Goal: Information Seeking & Learning: Learn about a topic

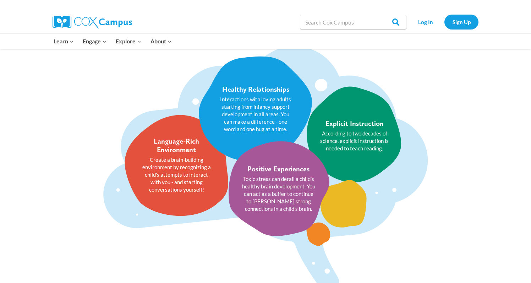
scroll to position [846, 0]
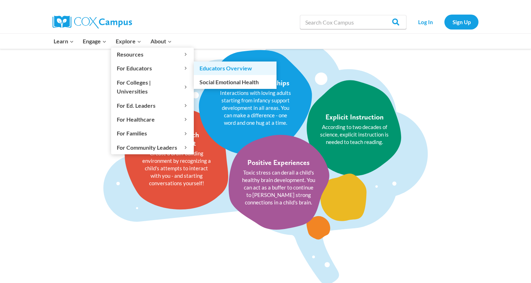
click at [199, 66] on link "Educators Overview" at bounding box center [235, 67] width 83 height 13
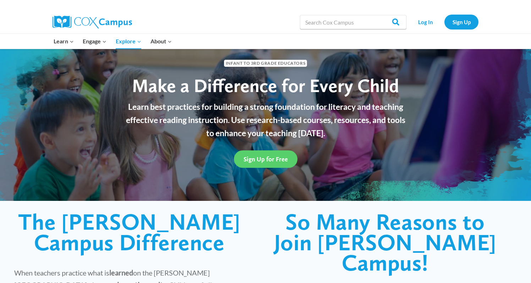
scroll to position [27, 0]
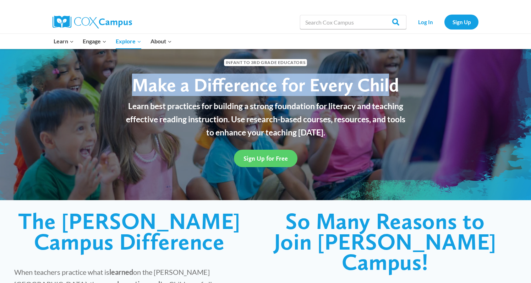
drag, startPoint x: 135, startPoint y: 83, endPoint x: 391, endPoint y: 80, distance: 256.0
click at [391, 80] on span "Make a Difference for Every Child" at bounding box center [265, 84] width 267 height 22
click at [392, 81] on span "Make a Difference for Every Child" at bounding box center [265, 84] width 267 height 22
drag, startPoint x: 133, startPoint y: 84, endPoint x: 400, endPoint y: 77, distance: 267.0
click at [400, 77] on h1 "Make a Difference for Every Child" at bounding box center [266, 85] width 288 height 22
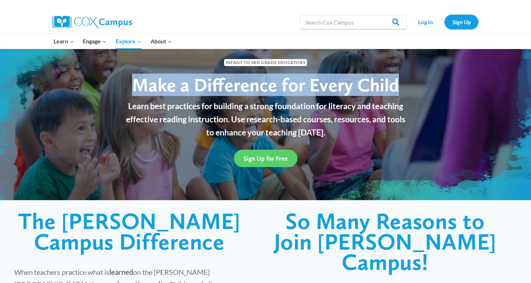
copy span "Make a Difference for Every Child"
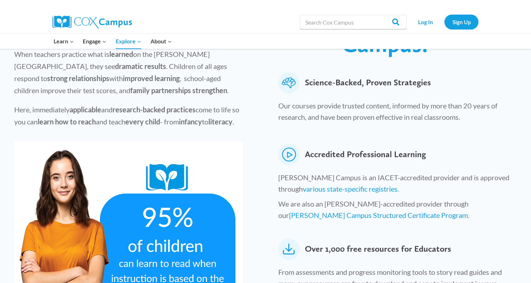
scroll to position [0, 0]
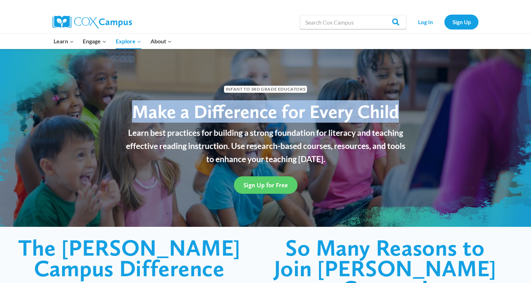
click at [109, 18] on img at bounding box center [93, 22] width 80 height 13
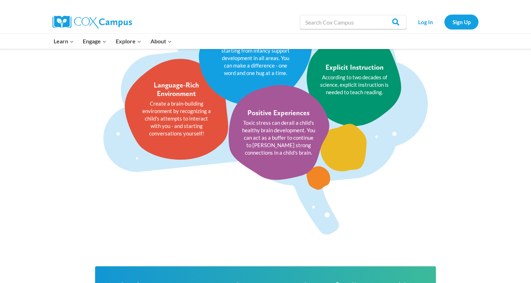
scroll to position [847, 0]
